Goal: Transaction & Acquisition: Purchase product/service

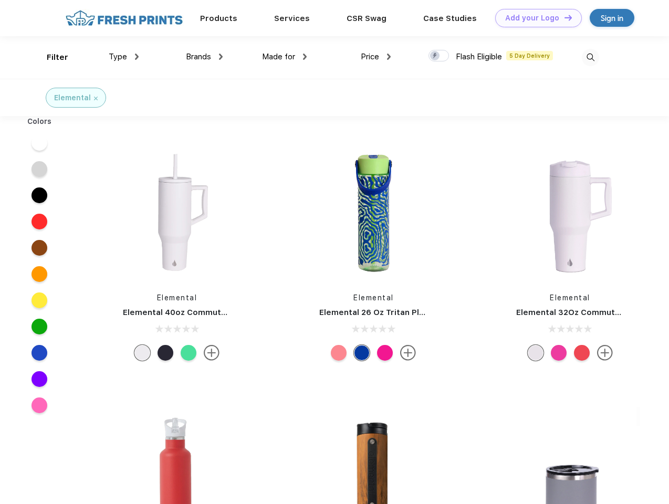
click at [534, 18] on link "Add your Logo Design Tool" at bounding box center [538, 18] width 87 height 18
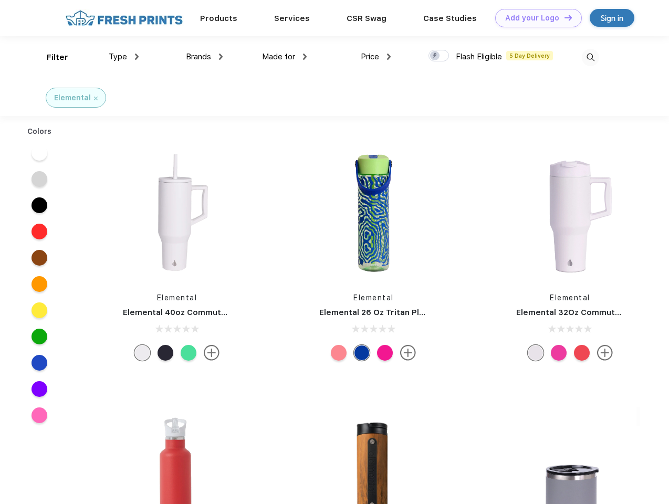
click at [0, 0] on div "Design Tool" at bounding box center [0, 0] width 0 height 0
click at [563, 17] on link "Add your Logo Design Tool" at bounding box center [538, 18] width 87 height 18
click at [50, 57] on div "Filter" at bounding box center [58, 57] width 22 height 12
click at [124, 57] on span "Type" at bounding box center [118, 56] width 18 height 9
click at [204, 57] on span "Brands" at bounding box center [198, 56] width 25 height 9
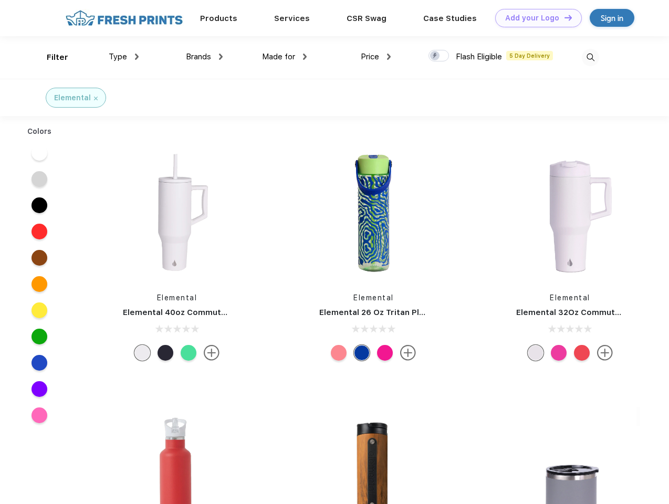
click at [284, 57] on span "Made for" at bounding box center [278, 56] width 33 height 9
click at [376, 57] on span "Price" at bounding box center [370, 56] width 18 height 9
click at [439, 56] on div at bounding box center [438, 56] width 20 height 12
click at [435, 56] on input "checkbox" at bounding box center [431, 52] width 7 height 7
click at [590, 57] on img at bounding box center [589, 57] width 17 height 17
